Goal: Task Accomplishment & Management: Manage account settings

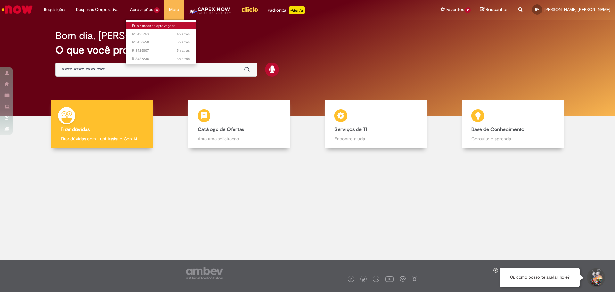
click at [145, 24] on link "Exibir todas as aprovações" at bounding box center [161, 25] width 71 height 7
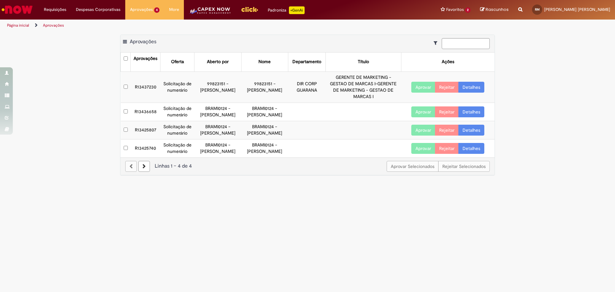
click at [480, 90] on link "Detalhes" at bounding box center [472, 87] width 26 height 11
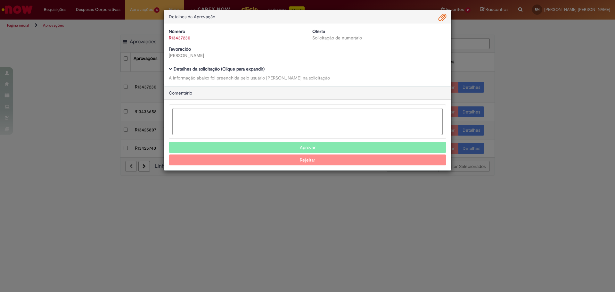
click at [262, 72] on div "Detalhes da solicitação (Clique para expandir) A informação abaixo foi preenchi…" at bounding box center [308, 74] width 278 height 14
click at [260, 71] on b "Detalhes da solicitação (Clique para expandir)" at bounding box center [219, 69] width 91 height 6
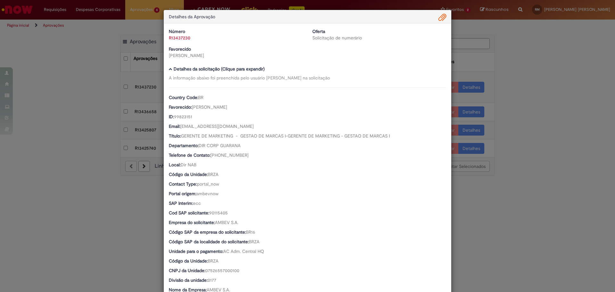
click at [443, 21] on span "Ambev Approval Modal" at bounding box center [443, 17] width 8 height 11
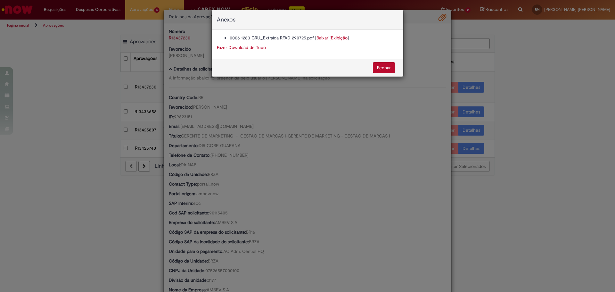
click at [339, 38] on link "Exibição" at bounding box center [339, 38] width 17 height 6
click at [323, 38] on link "Baixar" at bounding box center [323, 38] width 12 height 6
click at [388, 70] on button "Fechar" at bounding box center [384, 67] width 22 height 11
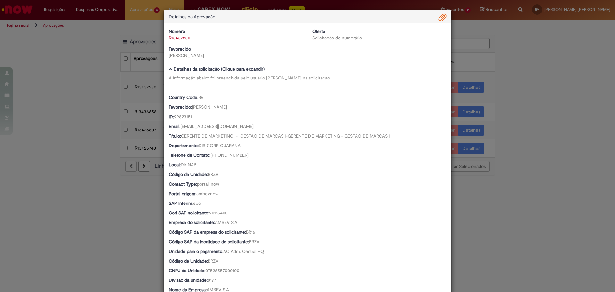
click at [571, 83] on div "Detalhes da Aprovação Número R13437230 Oferta Solicitação de numerário Favoreci…" at bounding box center [307, 146] width 615 height 292
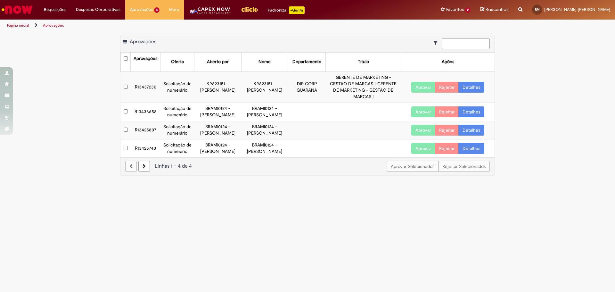
click at [467, 113] on link "Detalhes" at bounding box center [472, 111] width 26 height 11
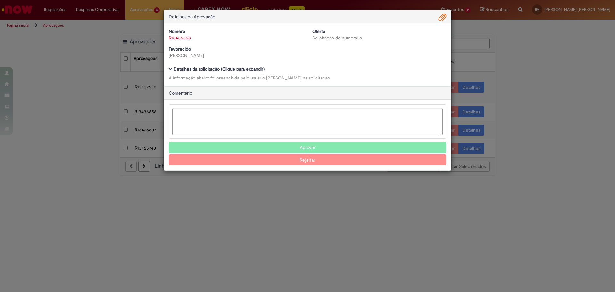
click at [223, 71] on b "Detalhes da solicitação (Clique para expandir)" at bounding box center [219, 69] width 91 height 6
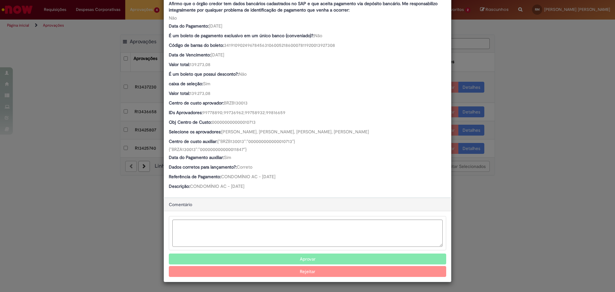
scroll to position [321, 0]
click at [317, 254] on button "Aprovar" at bounding box center [308, 259] width 278 height 11
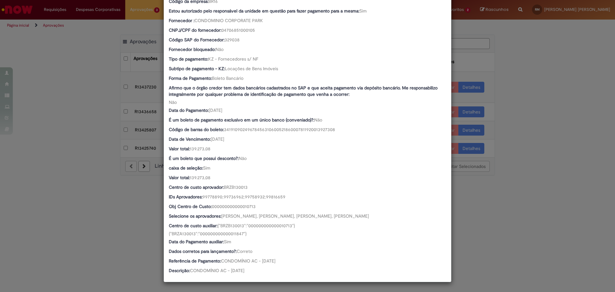
click at [528, 179] on div "Detalhes da Aprovação Número R13436658 Oferta Solicitação de numerário Favoreci…" at bounding box center [307, 146] width 615 height 292
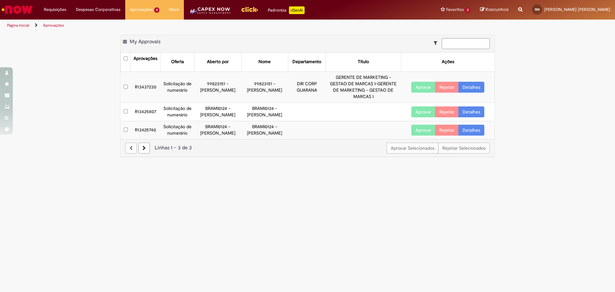
click at [479, 117] on link "Detalhes" at bounding box center [472, 111] width 26 height 11
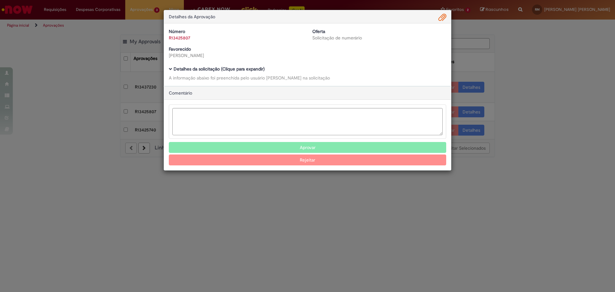
click at [257, 68] on b "Detalhes da solicitação (Clique para expandir)" at bounding box center [219, 69] width 91 height 6
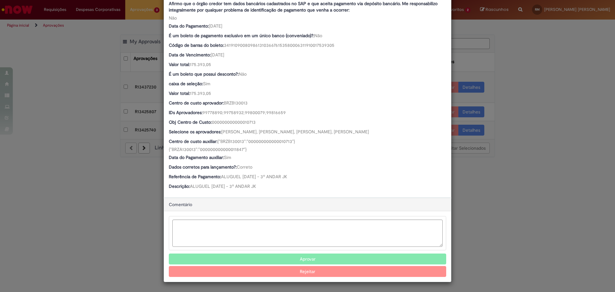
scroll to position [321, 0]
click at [312, 255] on button "Aprovar" at bounding box center [308, 259] width 278 height 11
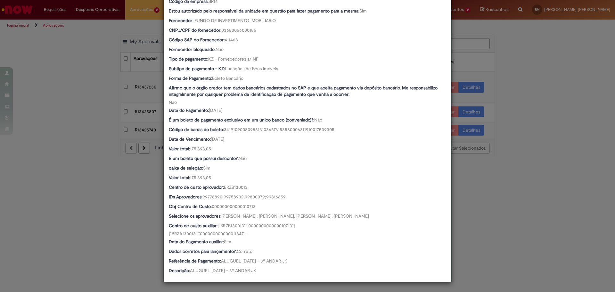
click at [547, 182] on div "Detalhes da Aprovação Número R13425807 Oferta Solicitação de numerário Favoreci…" at bounding box center [307, 146] width 615 height 292
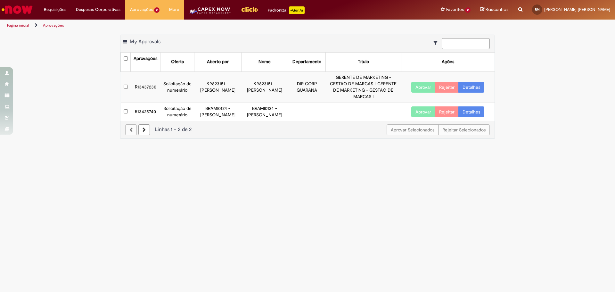
click at [477, 113] on link "Detalhes" at bounding box center [472, 111] width 26 height 11
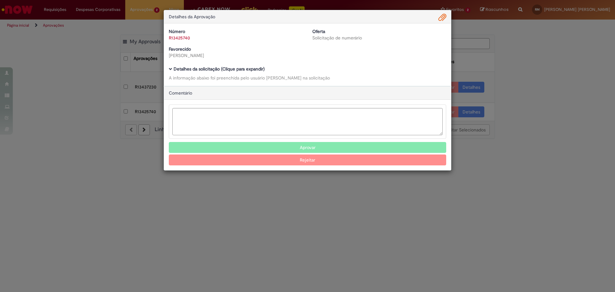
click at [245, 69] on b "Detalhes da solicitação (Clique para expandir)" at bounding box center [219, 69] width 91 height 6
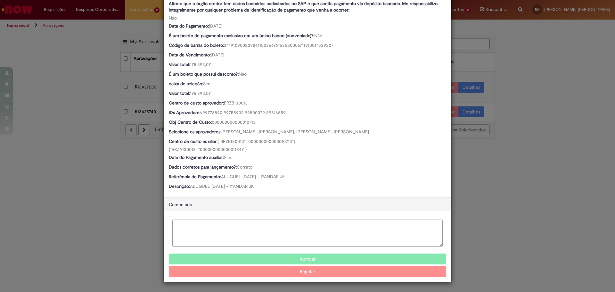
scroll to position [321, 0]
click at [343, 258] on button "Aprovar" at bounding box center [308, 259] width 278 height 11
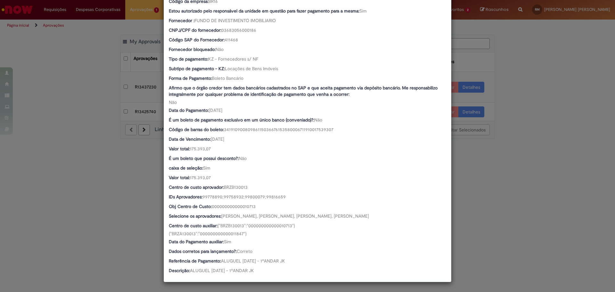
scroll to position [238, 0]
click at [571, 189] on div "Detalhes da Aprovação Número R13425740 Oferta Solicitação de numerário Favoreci…" at bounding box center [307, 146] width 615 height 292
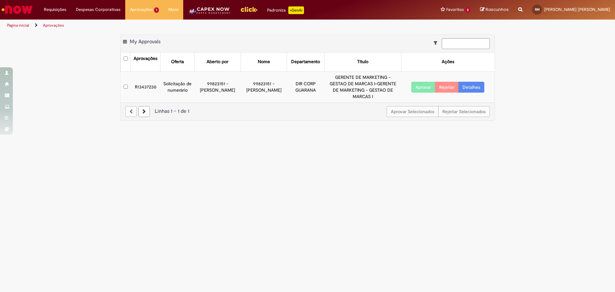
scroll to position [237, 0]
